Goal: Navigation & Orientation: Go to known website

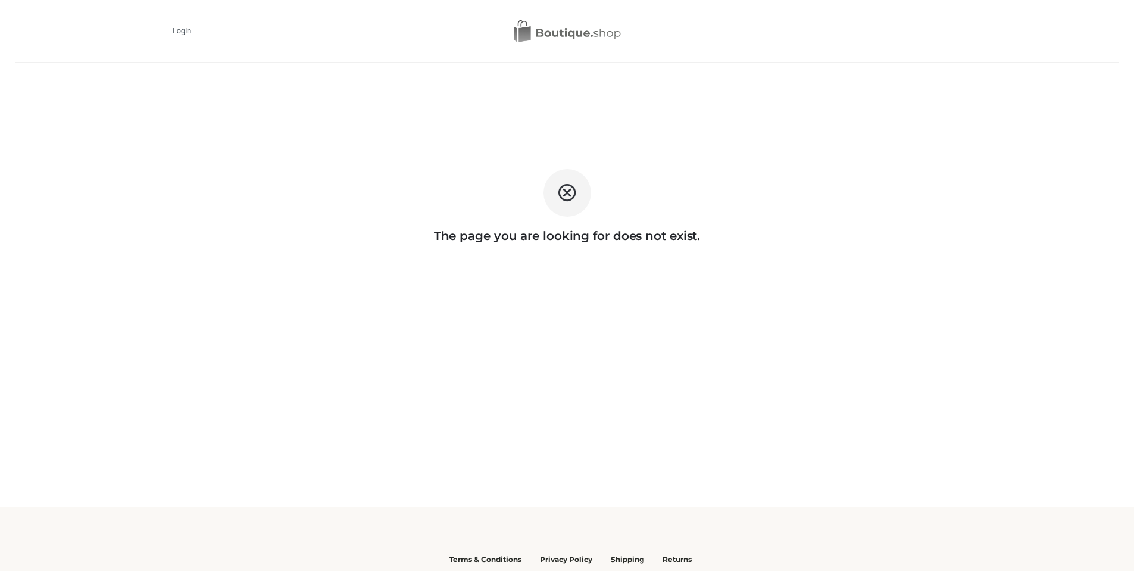
click at [573, 34] on img at bounding box center [567, 31] width 107 height 23
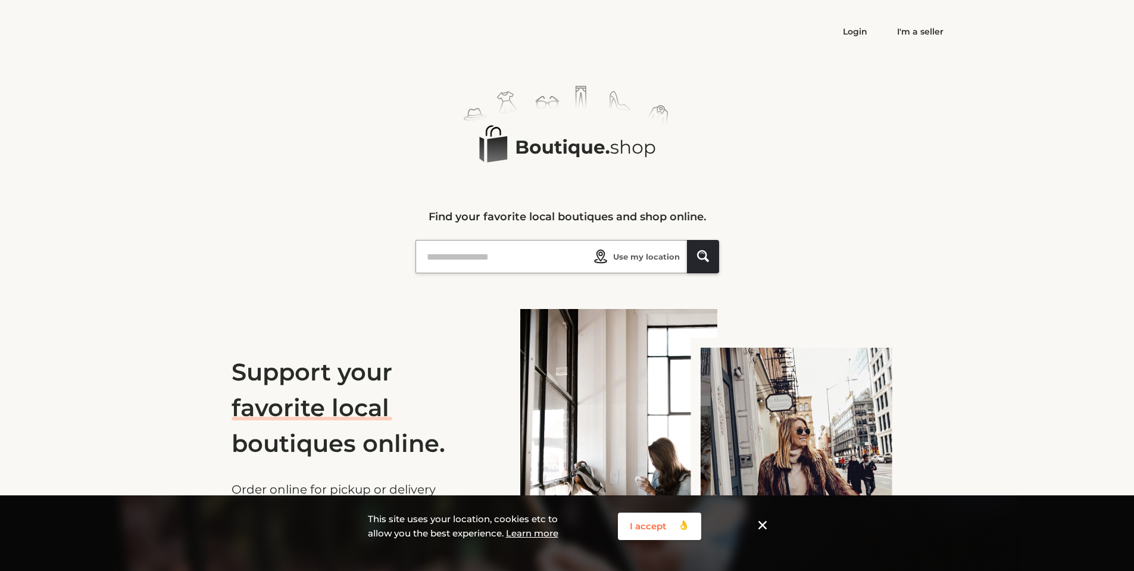
click at [598, 148] on icon at bounding box center [585, 148] width 139 height 18
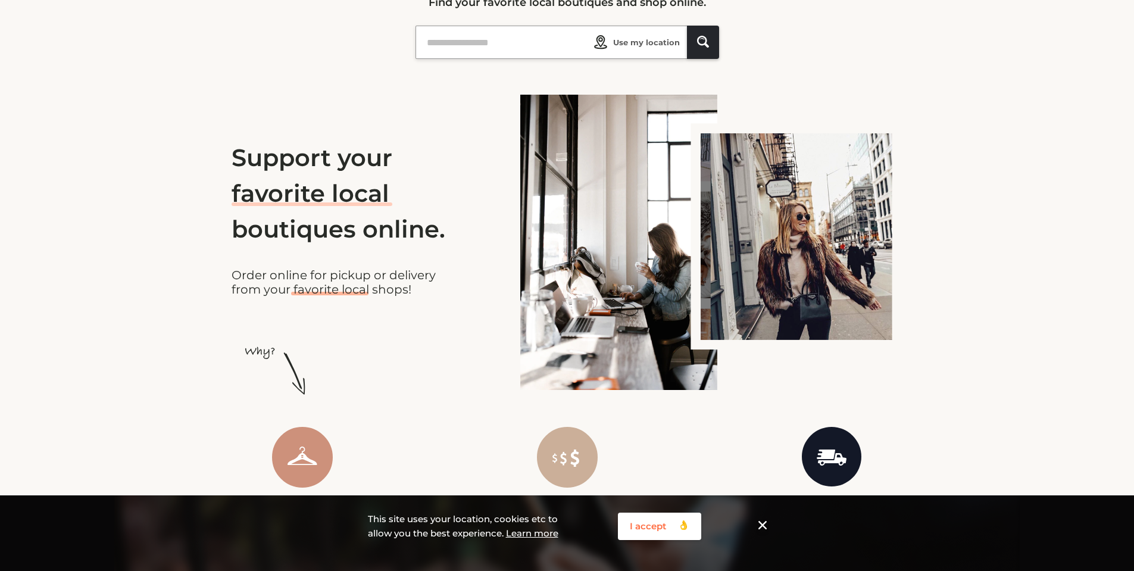
scroll to position [238, 0]
